Goal: Transaction & Acquisition: Purchase product/service

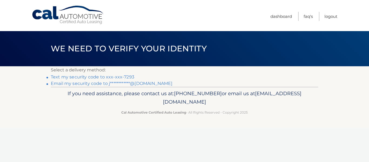
click at [57, 75] on link "Text my security code to xxx-xxx-7293" at bounding box center [93, 76] width 84 height 5
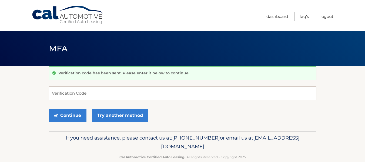
click at [71, 94] on input "Verification Code" at bounding box center [183, 94] width 268 height 14
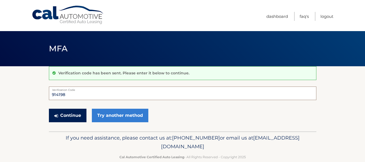
type input "914198"
click at [64, 117] on button "Continue" at bounding box center [68, 116] width 38 height 14
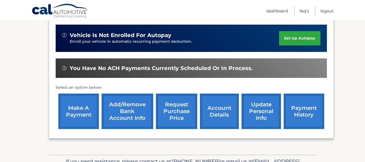
scroll to position [135, 0]
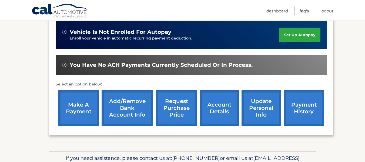
click at [78, 105] on link "make a payment" at bounding box center [78, 107] width 41 height 35
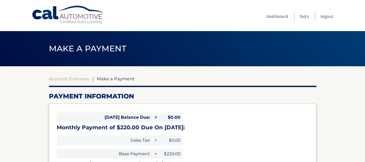
select select "YTgyNGQ4ZDAtODI5Mi00ZGY5LTkwMmUtZmUwZmUyODYwMzFm"
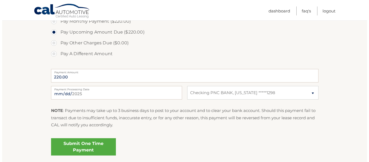
scroll to position [189, 0]
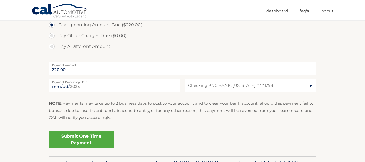
click at [85, 141] on link "Submit One Time Payment" at bounding box center [81, 139] width 65 height 17
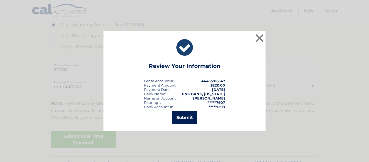
click at [189, 117] on button "Submit" at bounding box center [184, 117] width 25 height 13
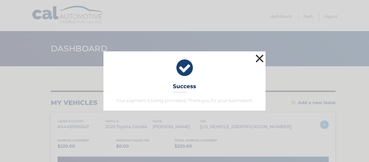
drag, startPoint x: 262, startPoint y: 56, endPoint x: 267, endPoint y: 55, distance: 4.9
click at [262, 55] on button "×" at bounding box center [259, 58] width 11 height 11
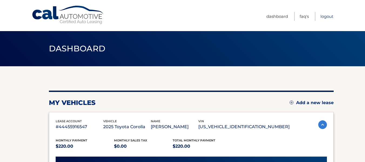
click at [330, 16] on link "Logout" at bounding box center [327, 16] width 13 height 9
